Goal: Download file/media

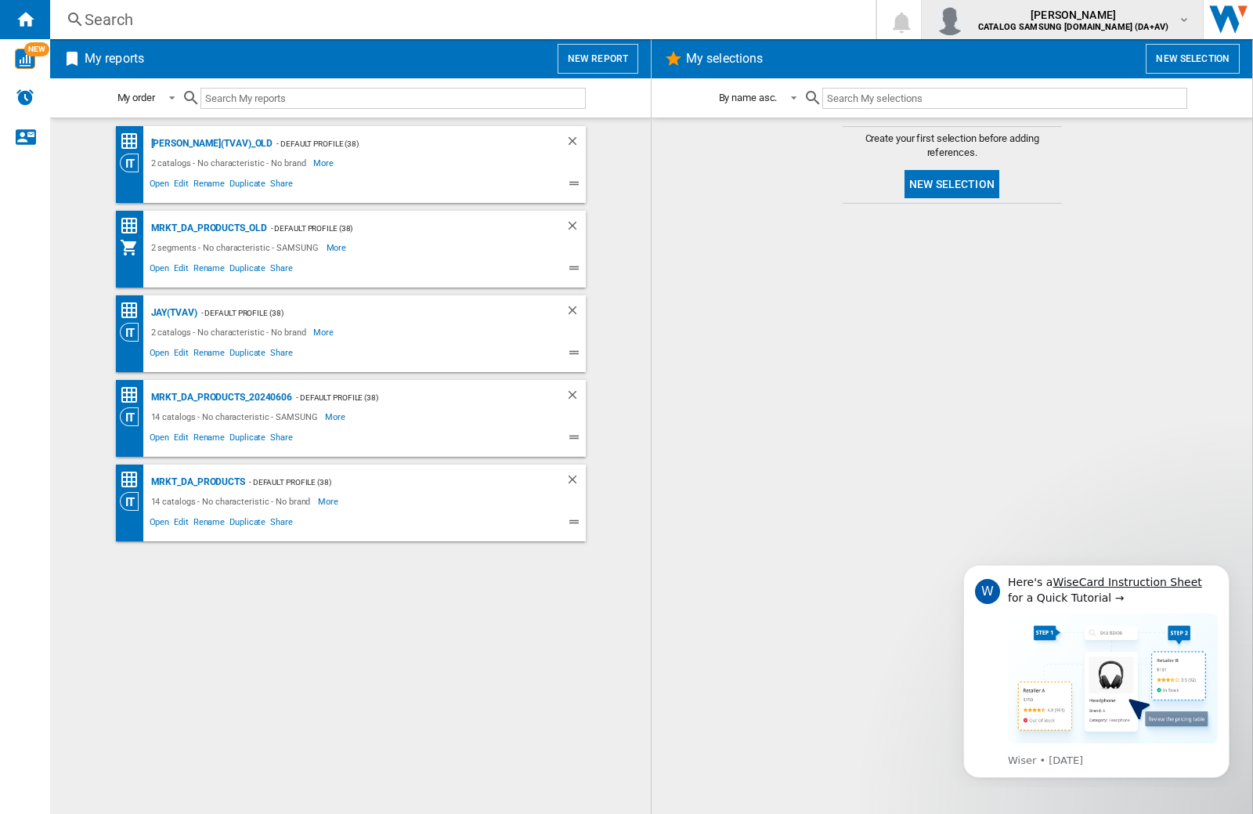
click at [965, 20] on img "button" at bounding box center [949, 19] width 31 height 31
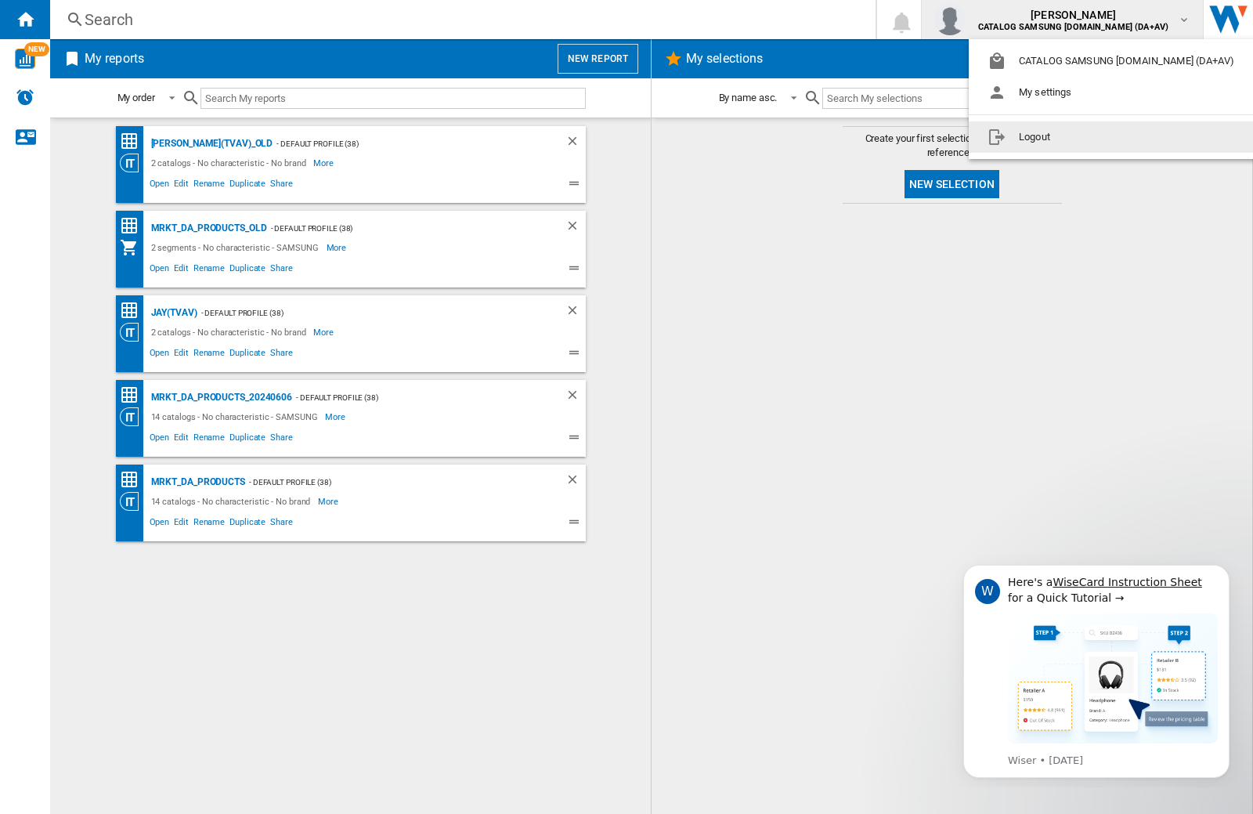
click at [1089, 137] on button "Logout" at bounding box center [1114, 136] width 290 height 31
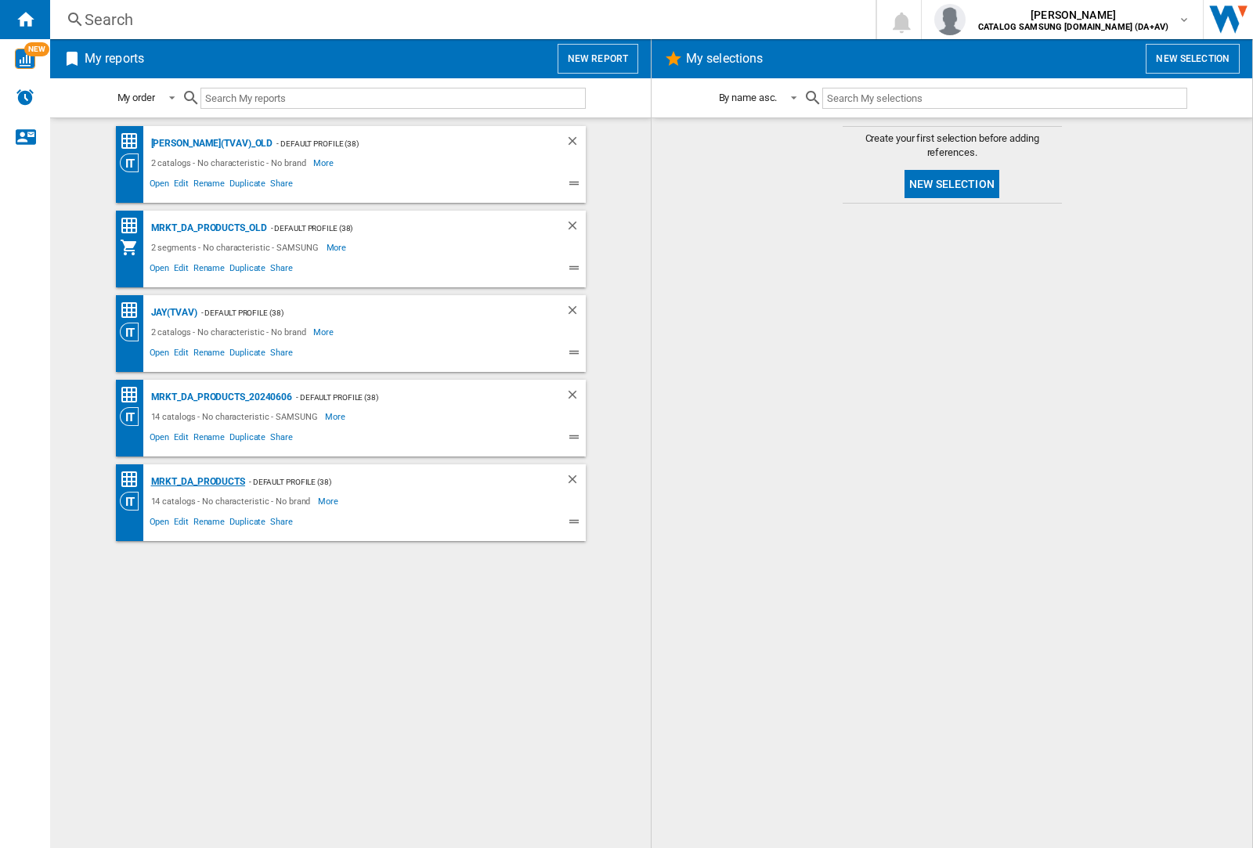
click at [197, 482] on div "MRKT_DA_PRODUCTS" at bounding box center [196, 482] width 98 height 20
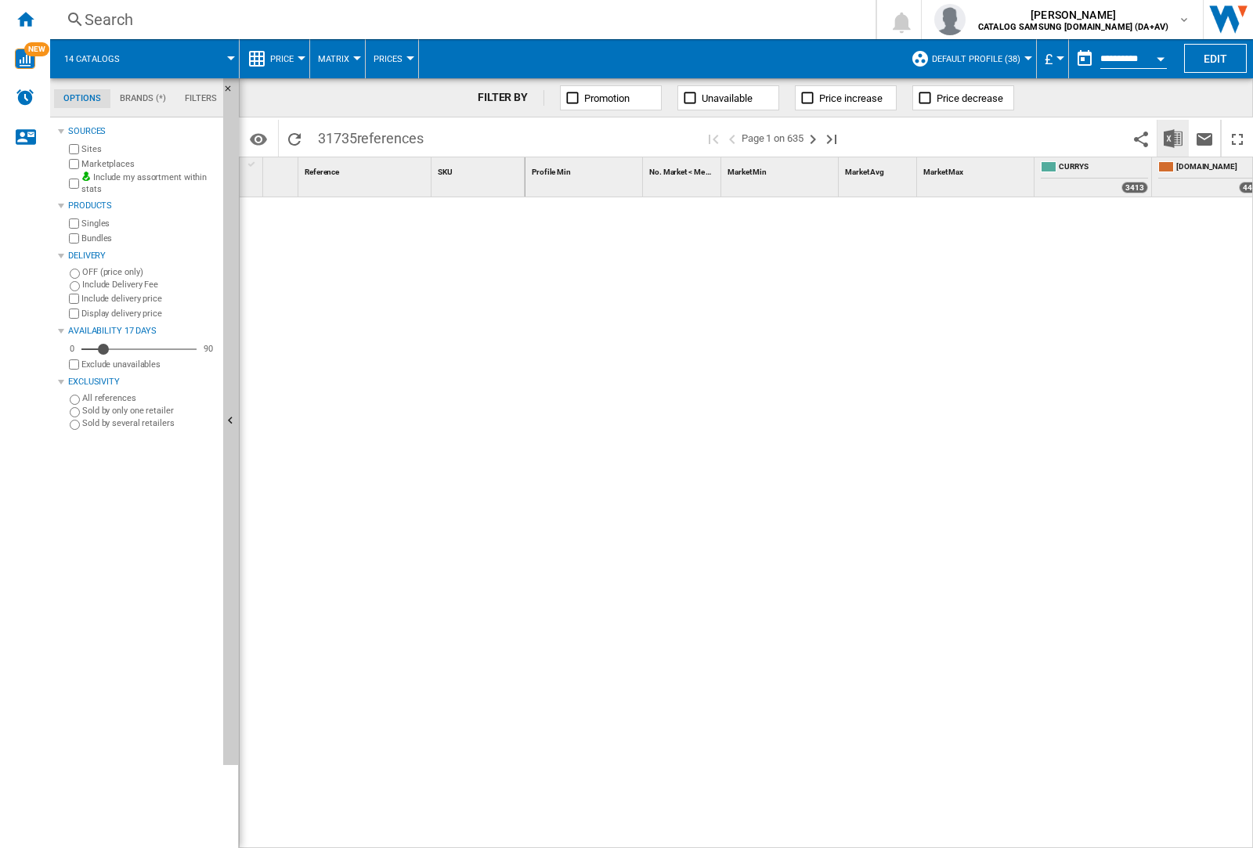
click at [1172, 137] on img "Download in Excel" at bounding box center [1173, 138] width 19 height 19
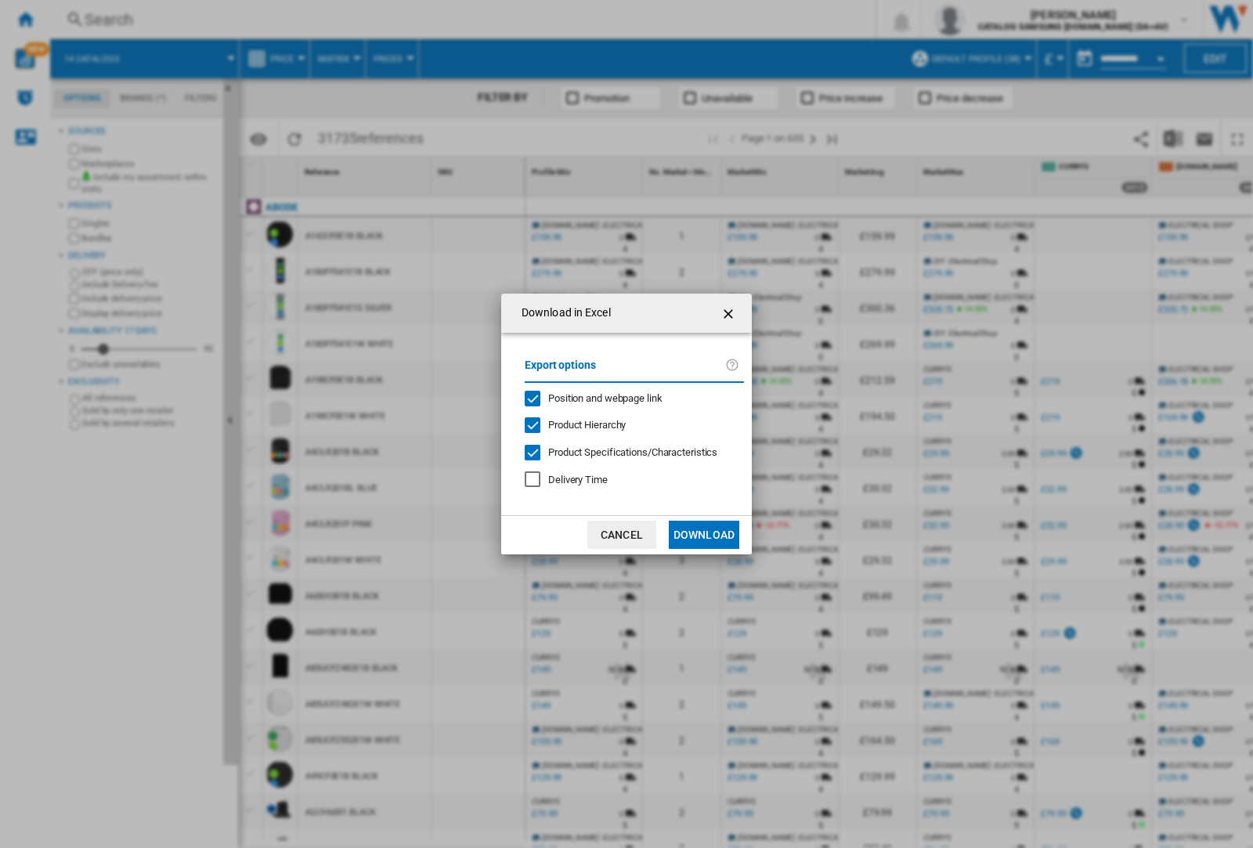
click at [595, 398] on span "Position and webpage link" at bounding box center [605, 398] width 114 height 12
click at [704, 535] on button "Download" at bounding box center [704, 535] width 70 height 28
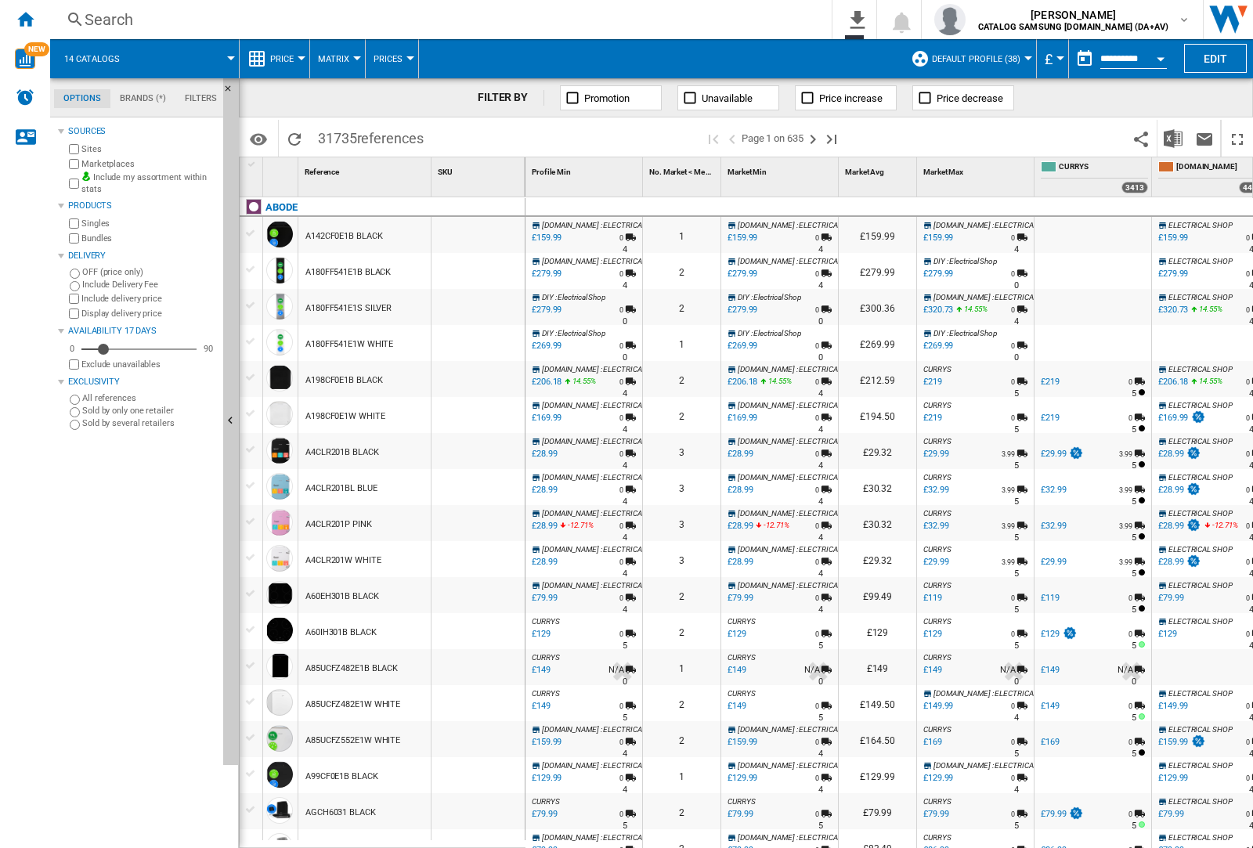
click at [488, 268] on div at bounding box center [477, 271] width 93 height 36
